Goal: Task Accomplishment & Management: Manage account settings

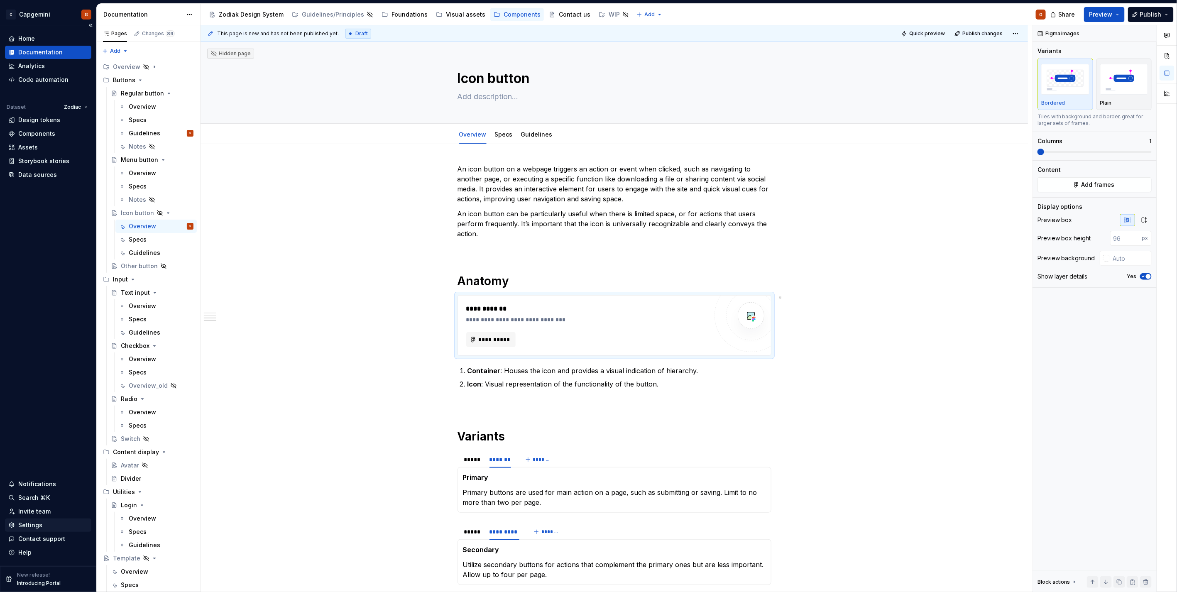
scroll to position [521, 0]
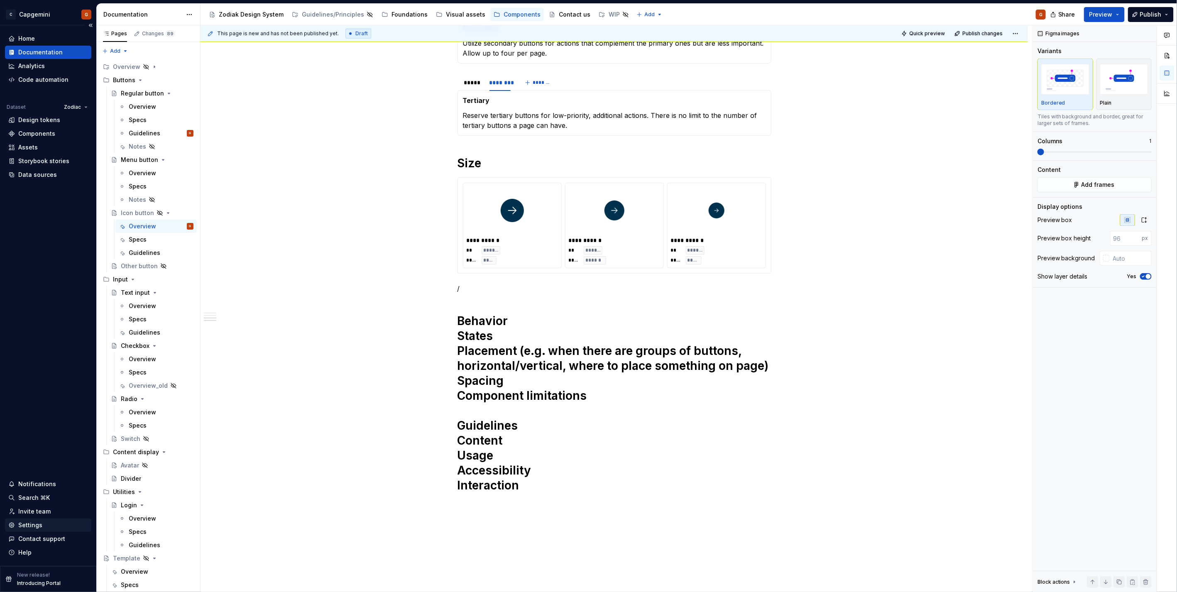
type textarea "*"
click at [39, 509] on div "Invite team" at bounding box center [34, 511] width 32 height 8
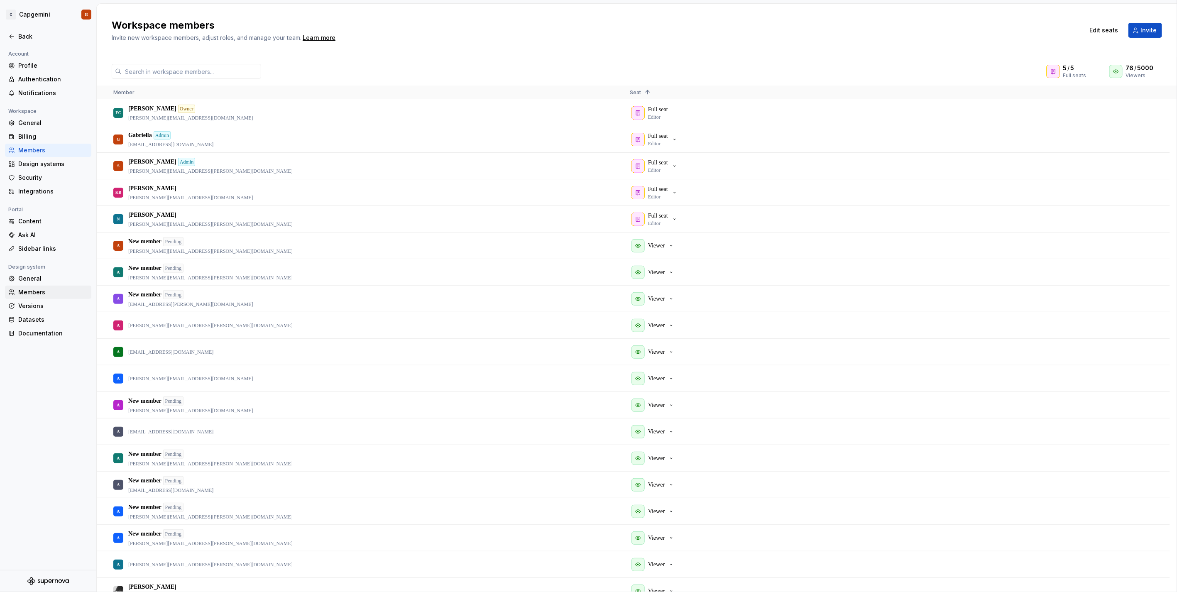
click at [38, 291] on div "Members" at bounding box center [53, 292] width 70 height 8
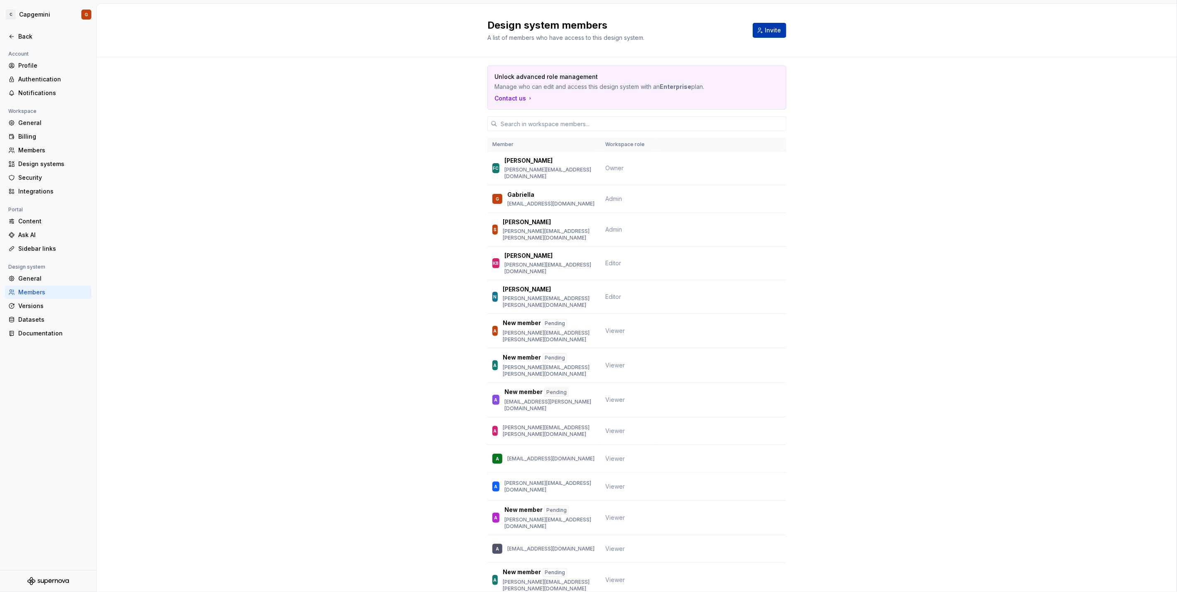
click at [773, 27] on span "Invite" at bounding box center [773, 30] width 16 height 8
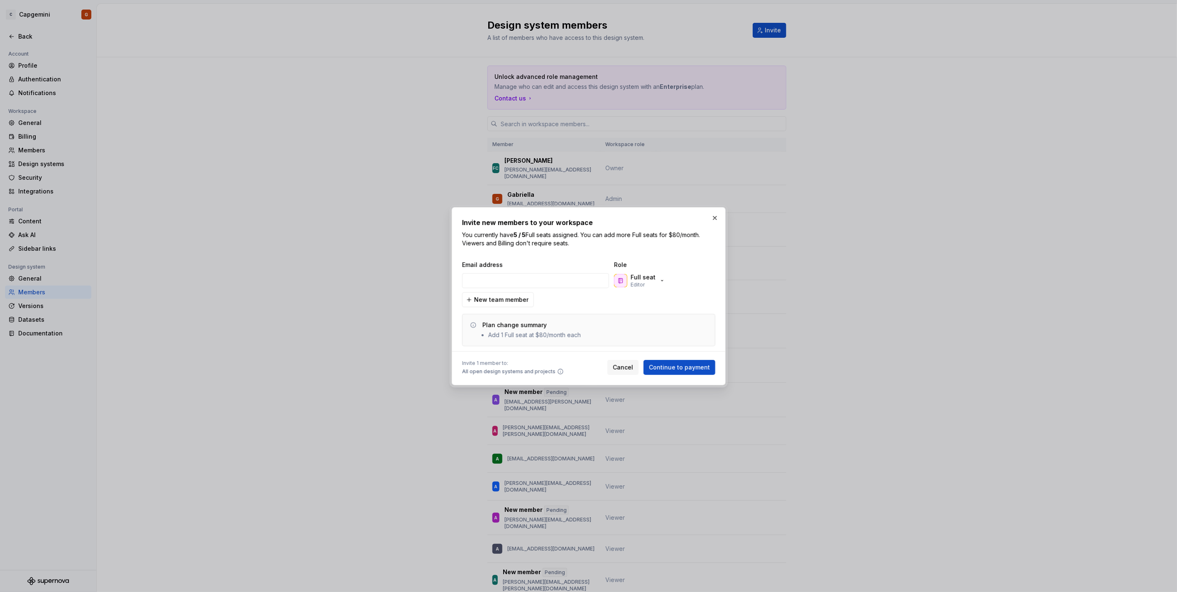
type input "[PERSON_NAME][EMAIL_ADDRESS][PERSON_NAME][DOMAIN_NAME]"
click at [613, 296] on div "Email address Role [PERSON_NAME][EMAIL_ADDRESS][PERSON_NAME][DOMAIN_NAME] Full …" at bounding box center [588, 304] width 253 height 86
click at [648, 276] on p "Full seat" at bounding box center [642, 277] width 25 height 8
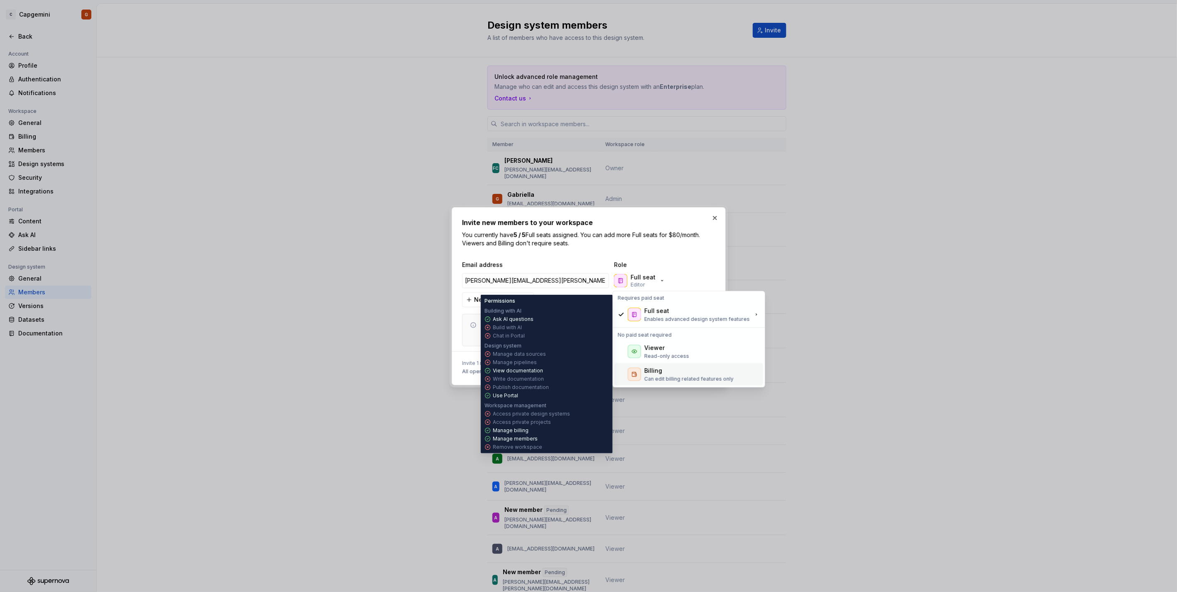
click at [645, 351] on div "Viewer" at bounding box center [654, 347] width 20 height 8
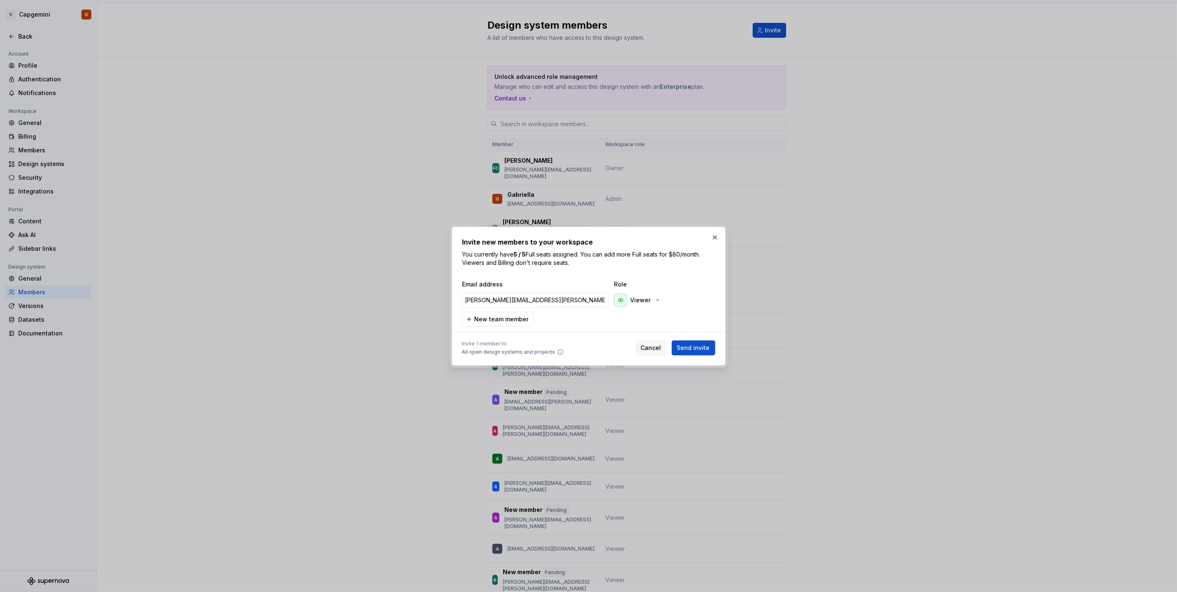
click at [567, 328] on div at bounding box center [588, 332] width 253 height 10
click at [712, 238] on button "button" at bounding box center [715, 238] width 12 height 12
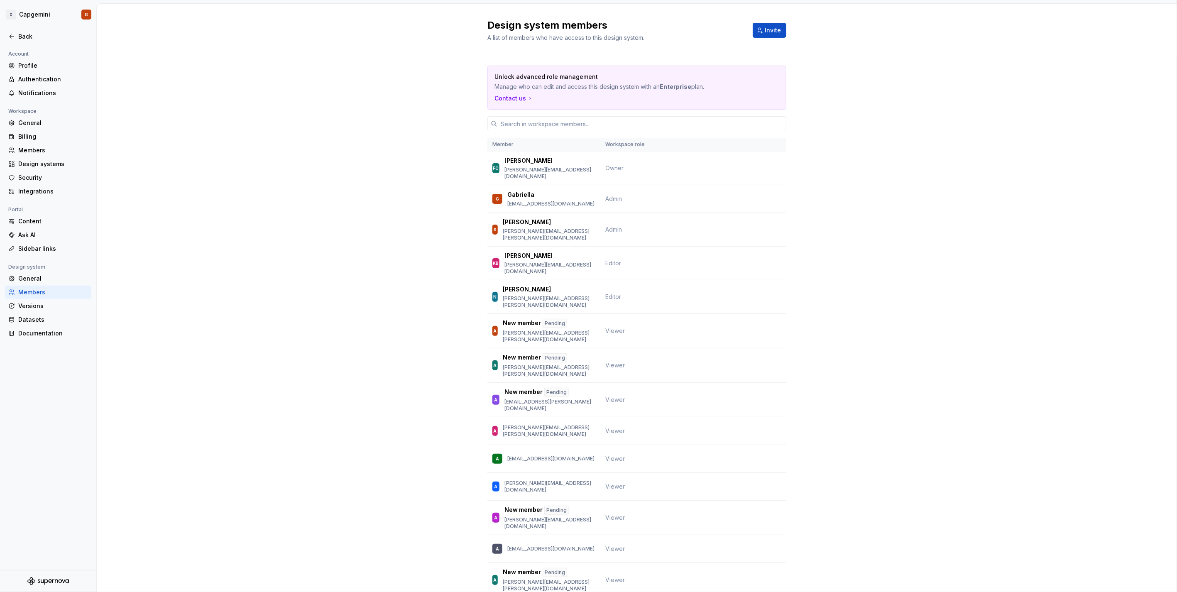
click at [549, 115] on div at bounding box center [636, 124] width 299 height 28
click at [545, 124] on input "text" at bounding box center [641, 123] width 289 height 15
paste input "[PERSON_NAME][EMAIL_ADDRESS][PERSON_NAME][DOMAIN_NAME]"
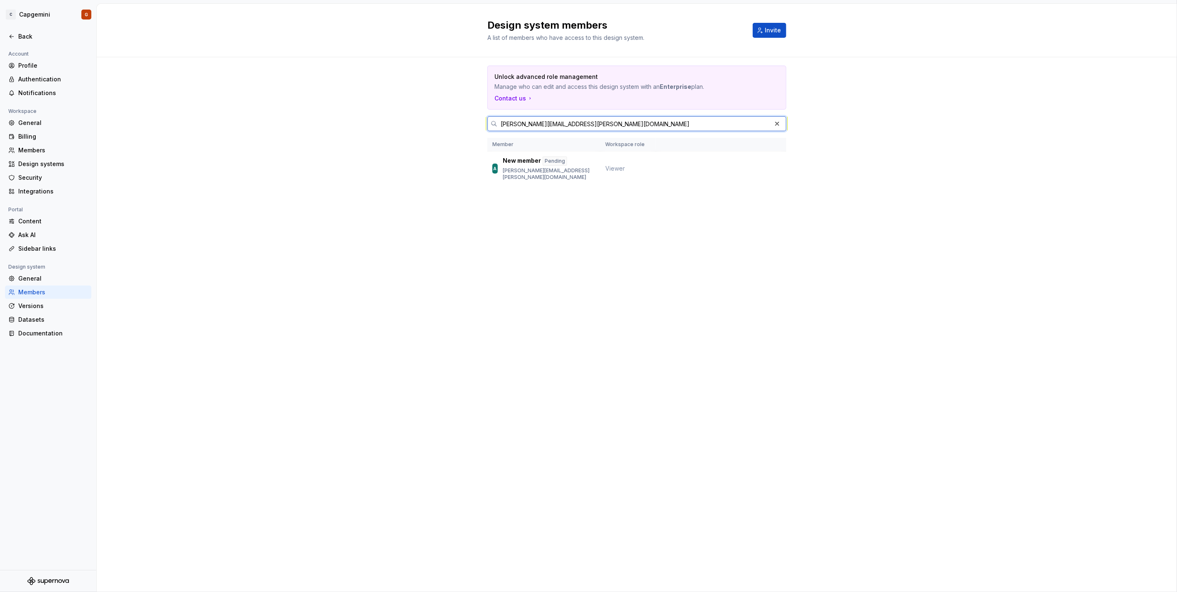
type input "[PERSON_NAME][EMAIL_ADDRESS][PERSON_NAME][DOMAIN_NAME]"
